Goal: Information Seeking & Learning: Understand process/instructions

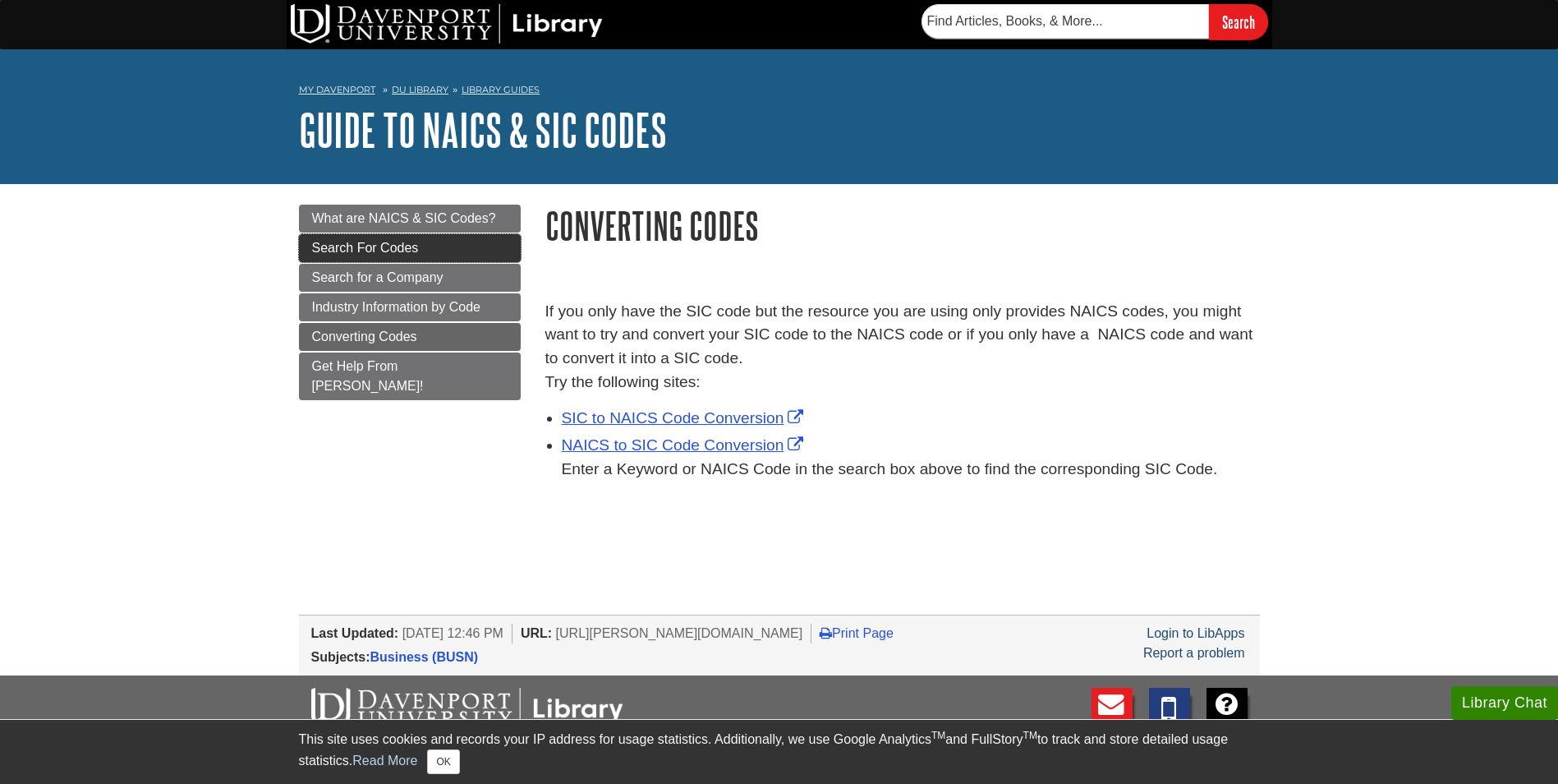
click at [466, 254] on link "Search For Codes" at bounding box center [410, 247] width 222 height 28
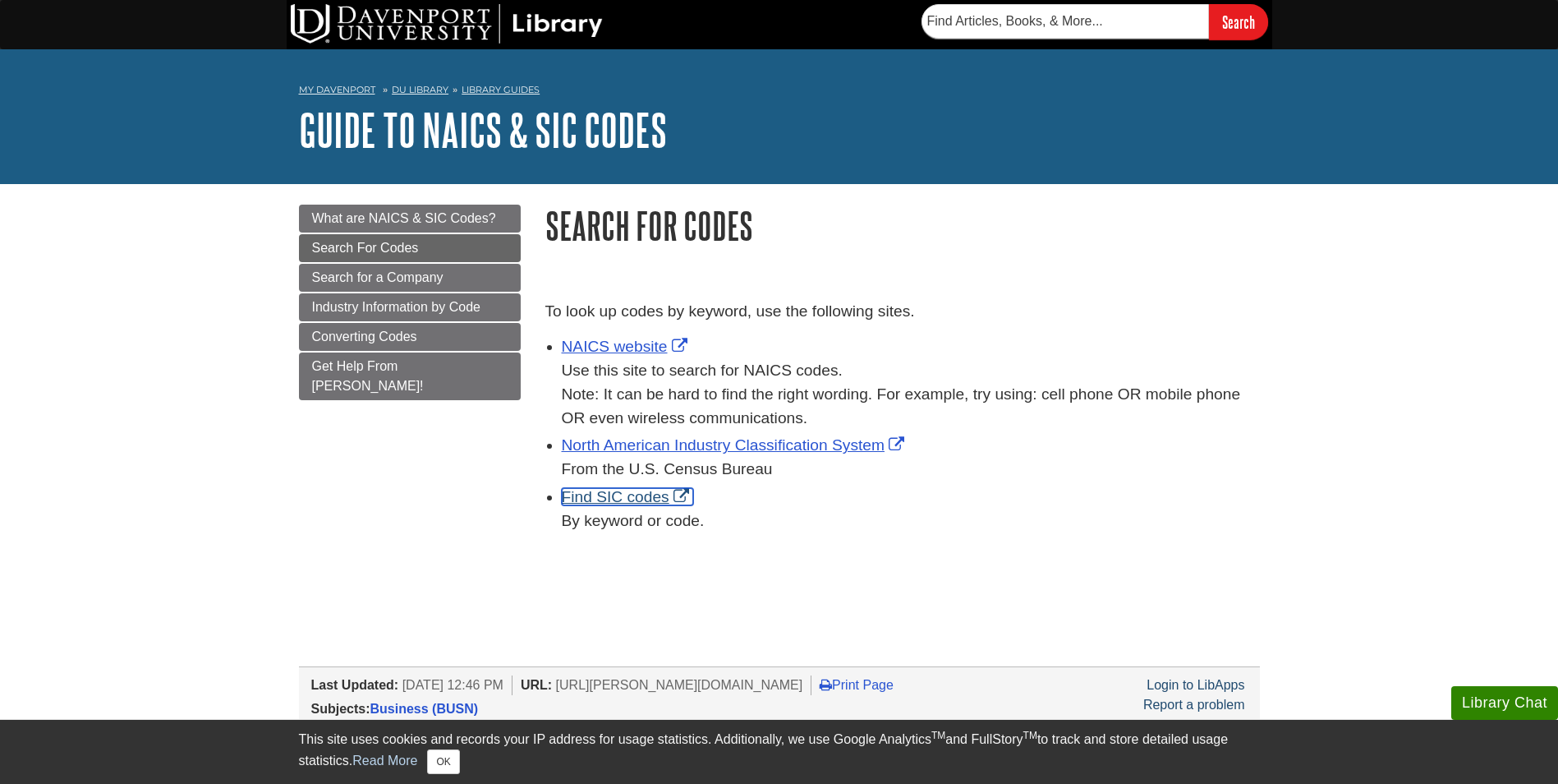
click at [612, 501] on link "Find SIC codes" at bounding box center [628, 496] width 131 height 17
click at [374, 335] on span "Converting Codes" at bounding box center [365, 336] width 106 height 14
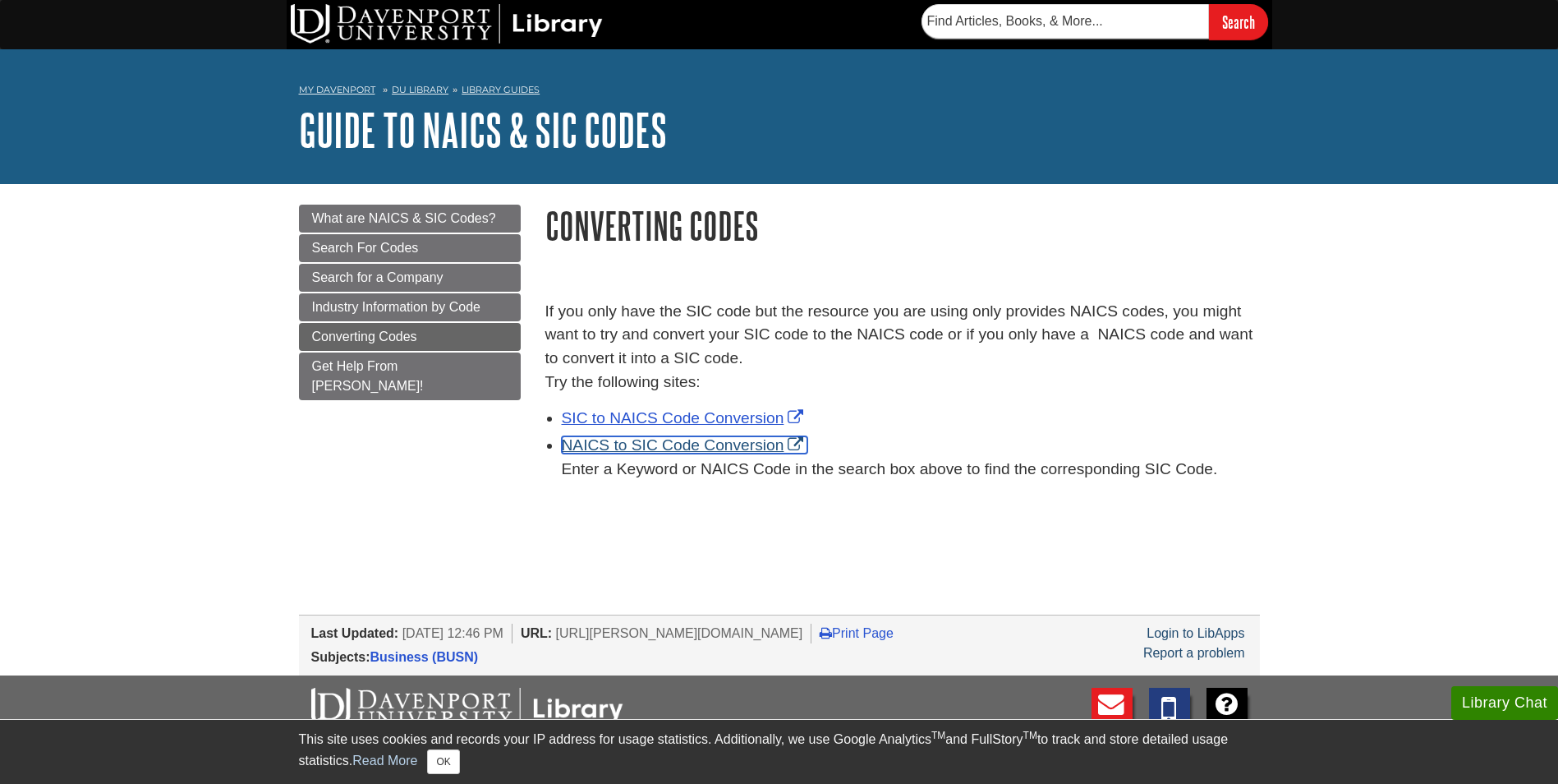
click at [656, 444] on link "NAICS to SIC Code Conversion" at bounding box center [685, 445] width 246 height 17
